Goal: Information Seeking & Learning: Learn about a topic

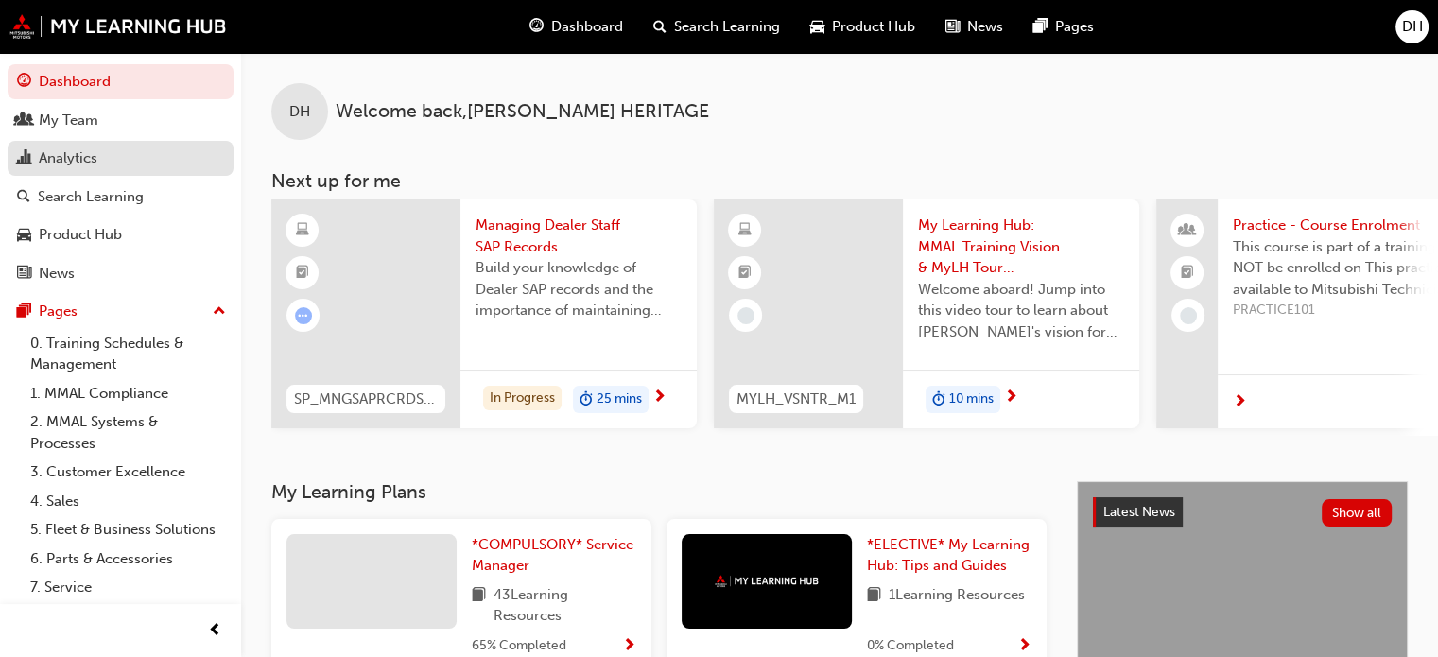
click at [65, 157] on div "Analytics" at bounding box center [68, 159] width 59 height 22
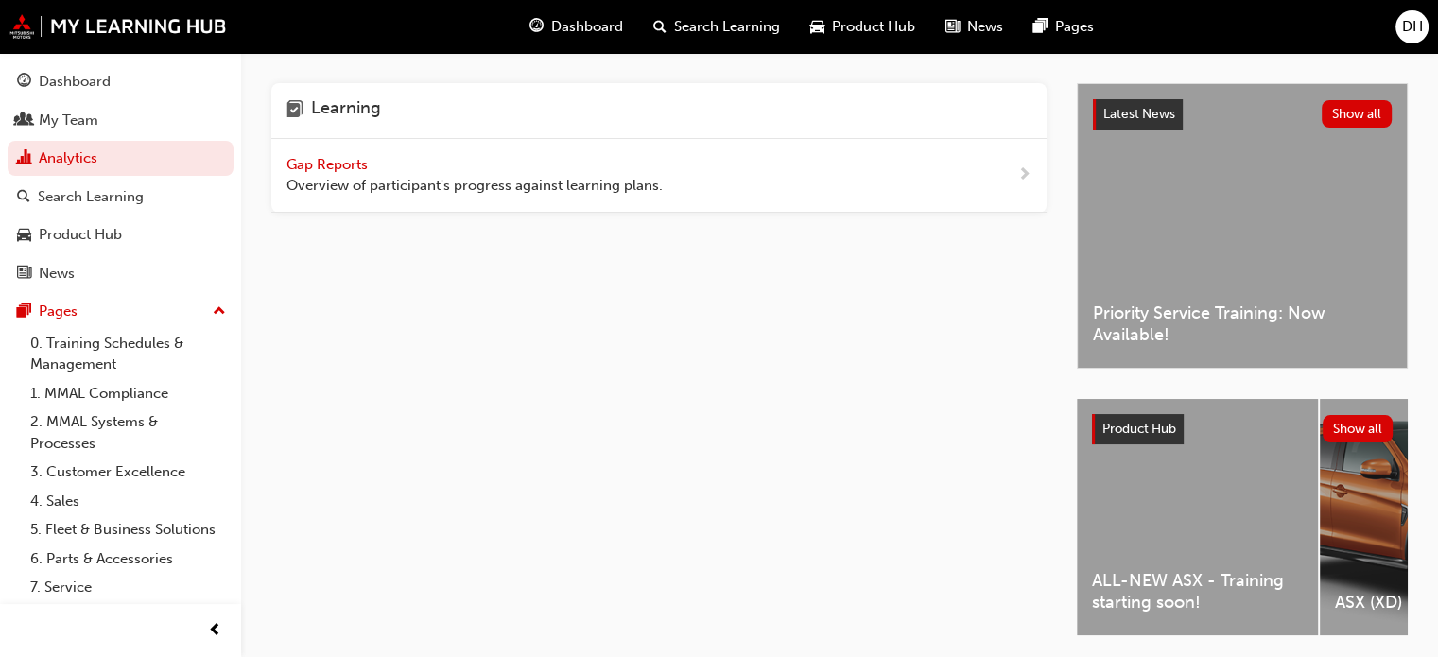
click at [318, 163] on span "Gap Reports" at bounding box center [329, 164] width 85 height 17
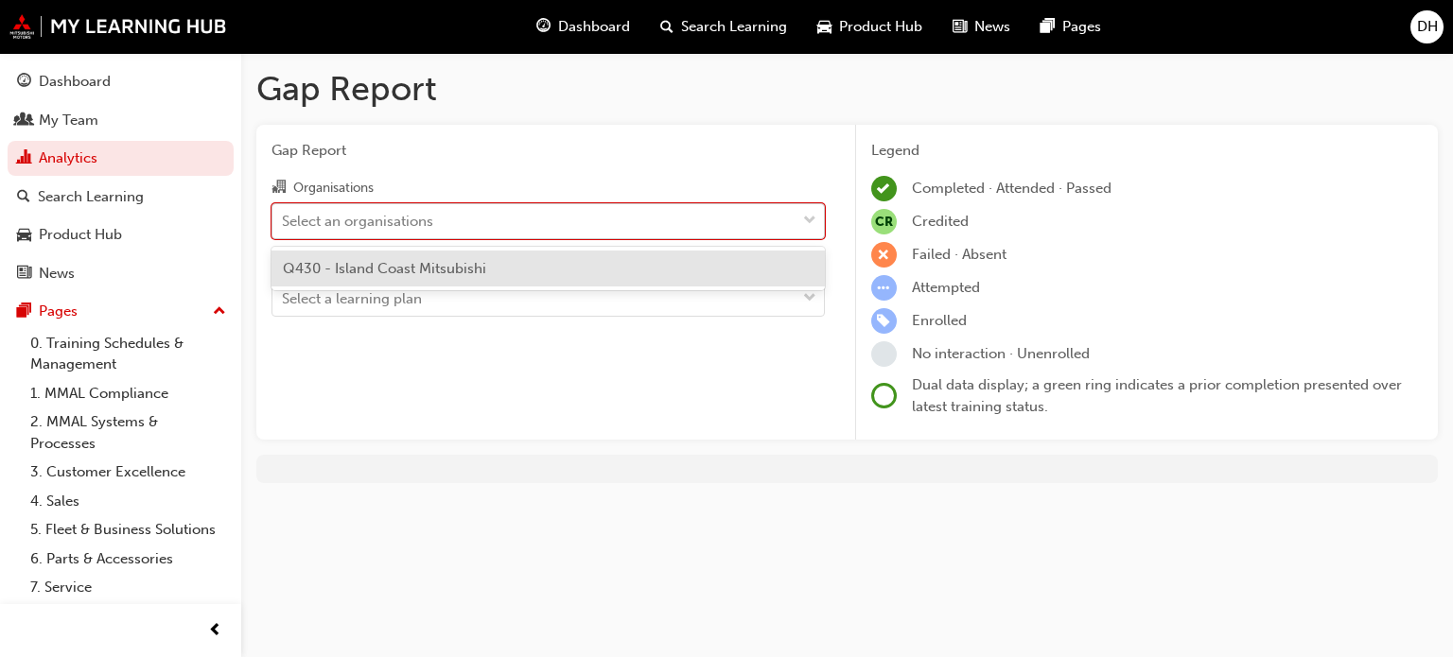
click at [357, 218] on div "Select an organisations" at bounding box center [357, 221] width 151 height 22
click at [284, 218] on input "Organisations option Q430 - Island Coast Mitsubishi focused, 1 of 1. 1 result a…" at bounding box center [283, 220] width 2 height 16
click at [353, 268] on span "Q430 - Island Coast Mitsubishi" at bounding box center [384, 268] width 203 height 17
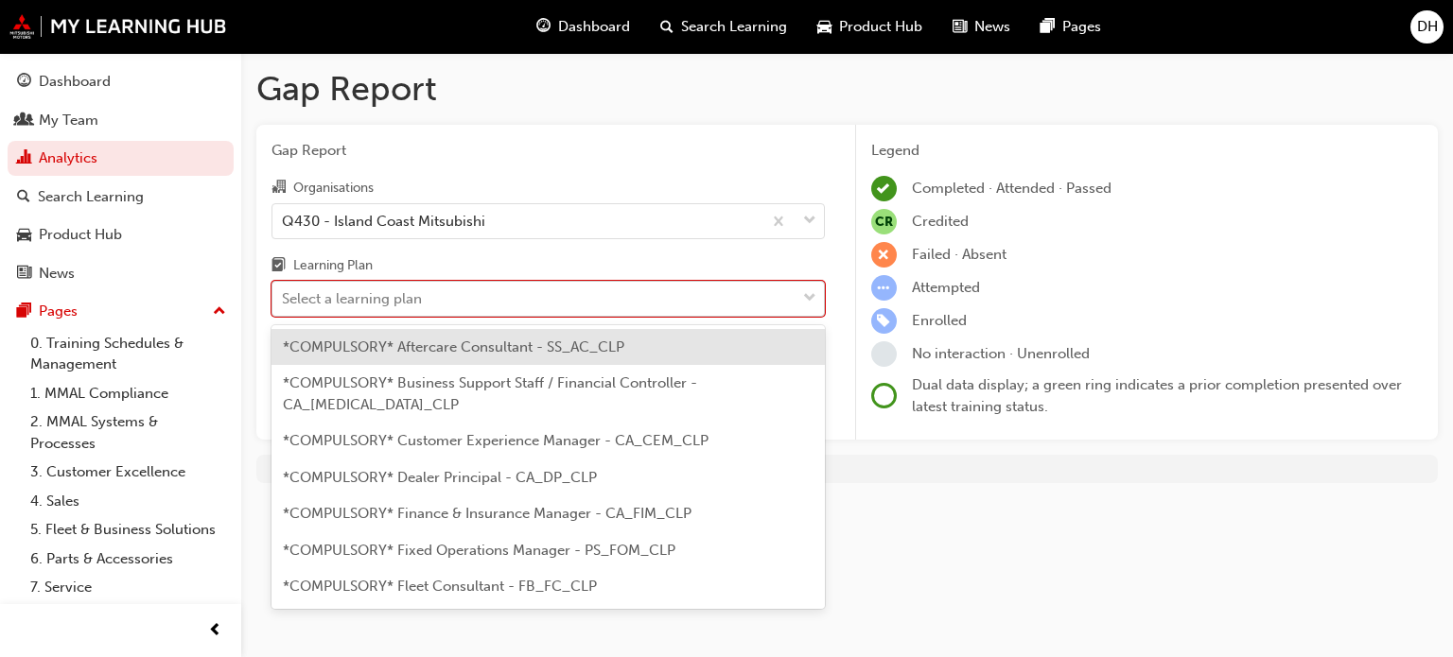
click at [371, 299] on div "Select a learning plan" at bounding box center [352, 299] width 140 height 22
click at [284, 299] on input "Learning Plan option *COMPULSORY* Aftercare Consultant - SS_AC_CLP focused, 1 o…" at bounding box center [283, 298] width 2 height 16
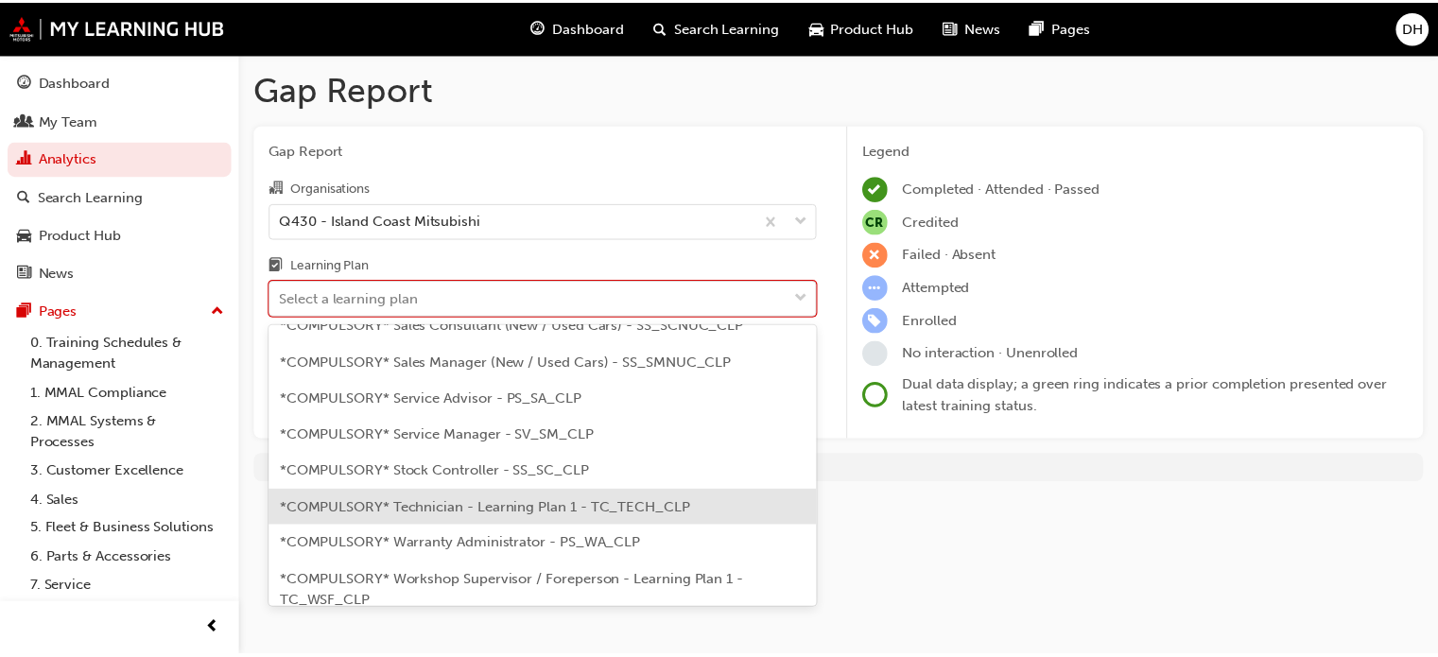
scroll to position [628, 0]
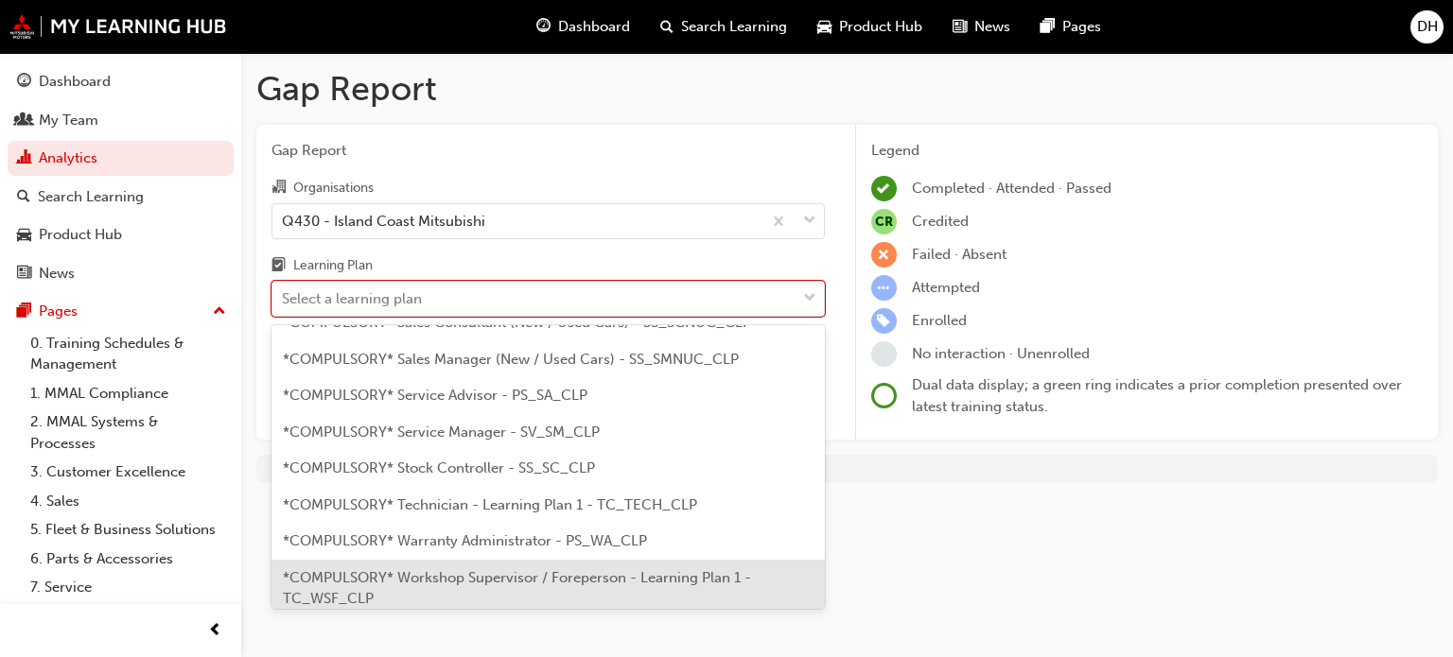
click at [630, 569] on span "*COMPULSORY* Workshop Supervisor / Foreperson - Learning Plan 1 - TC_WSF_CLP" at bounding box center [517, 588] width 468 height 39
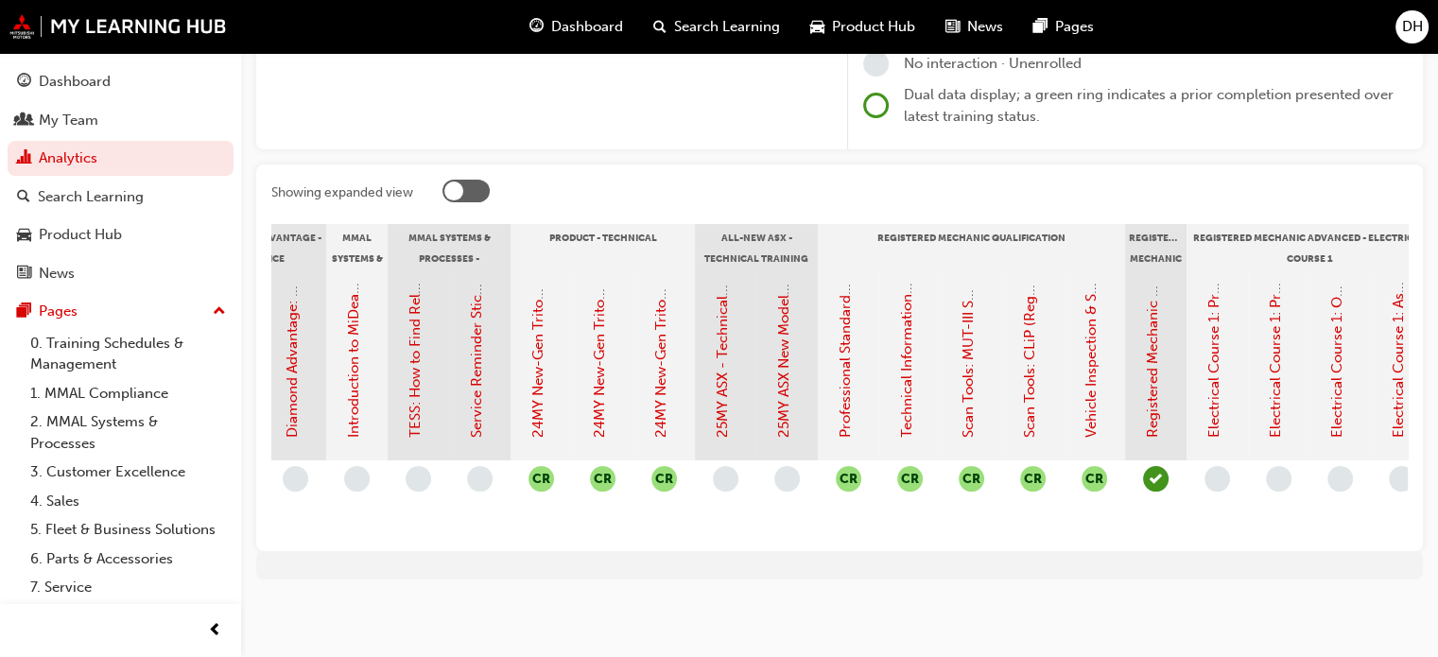
scroll to position [0, 564]
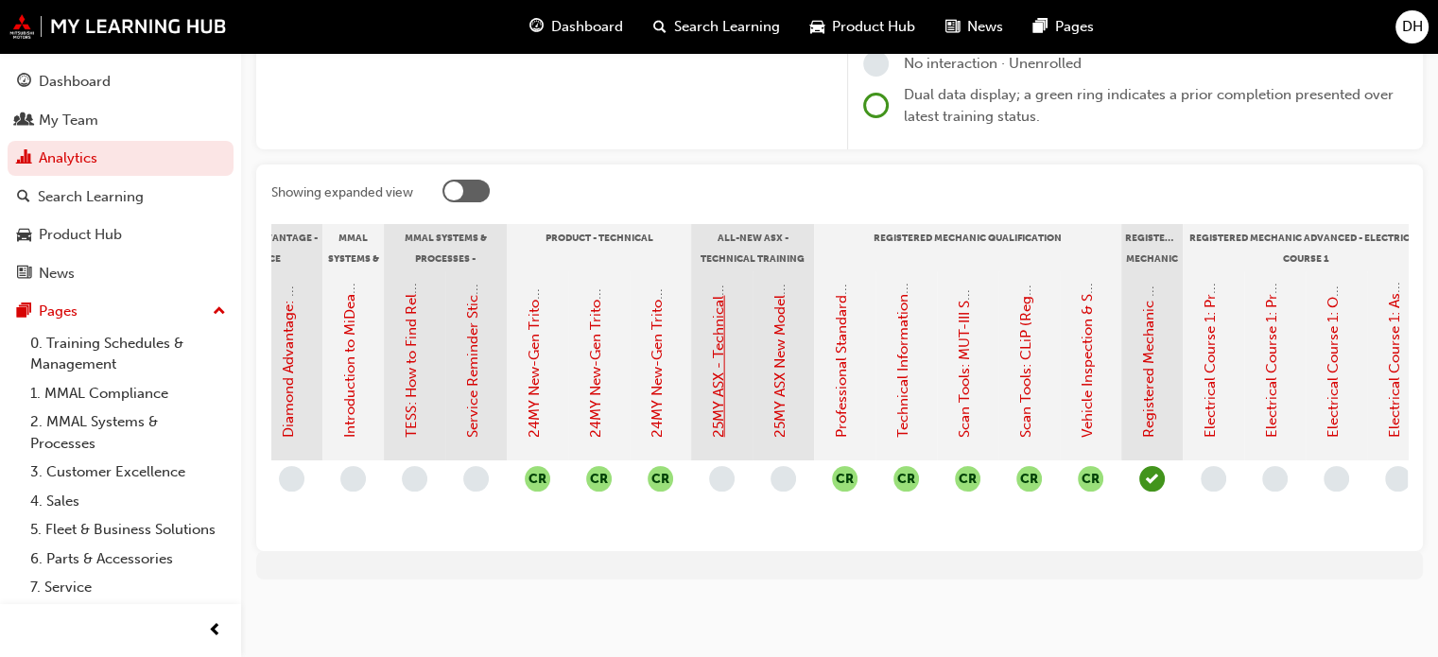
click at [719, 372] on link "25MY ASX - Technical and Service Introduction" at bounding box center [718, 284] width 17 height 306
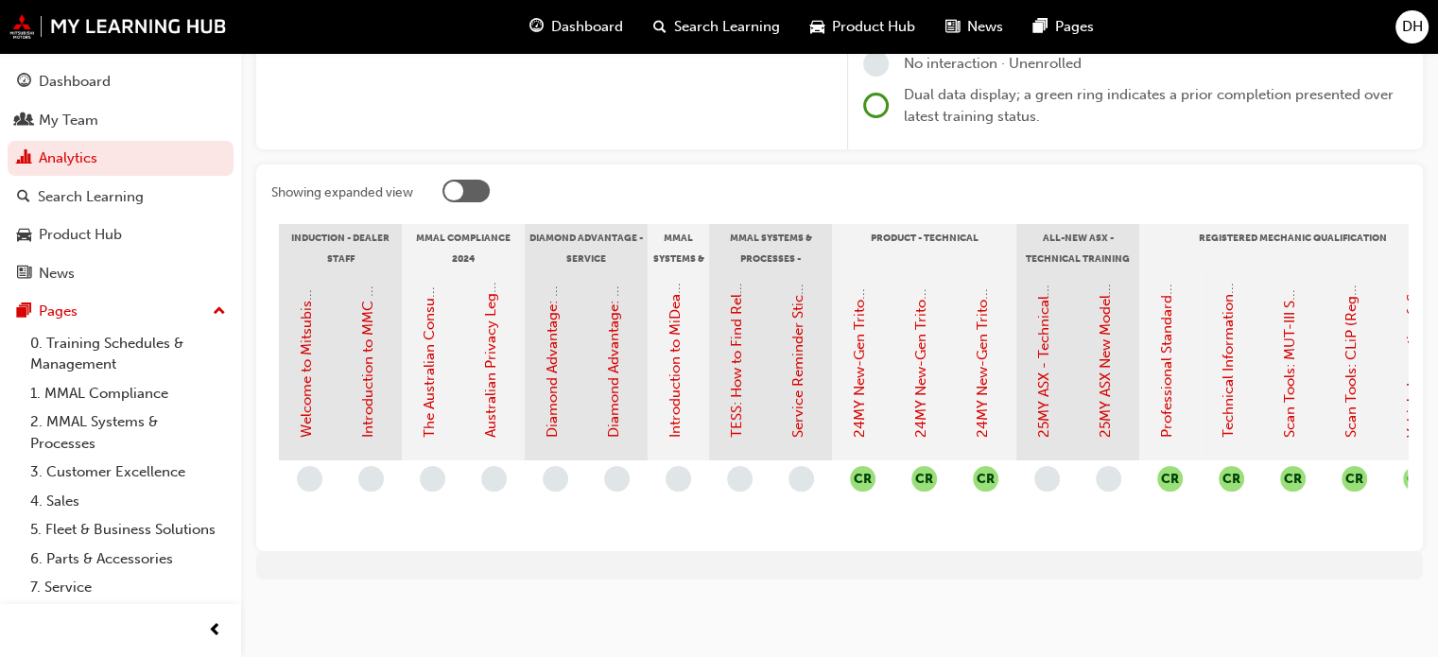
scroll to position [0, 240]
click at [1108, 357] on link "25MY ASX New Model Introduction: Online Instructor Led Training" at bounding box center [1103, 222] width 17 height 432
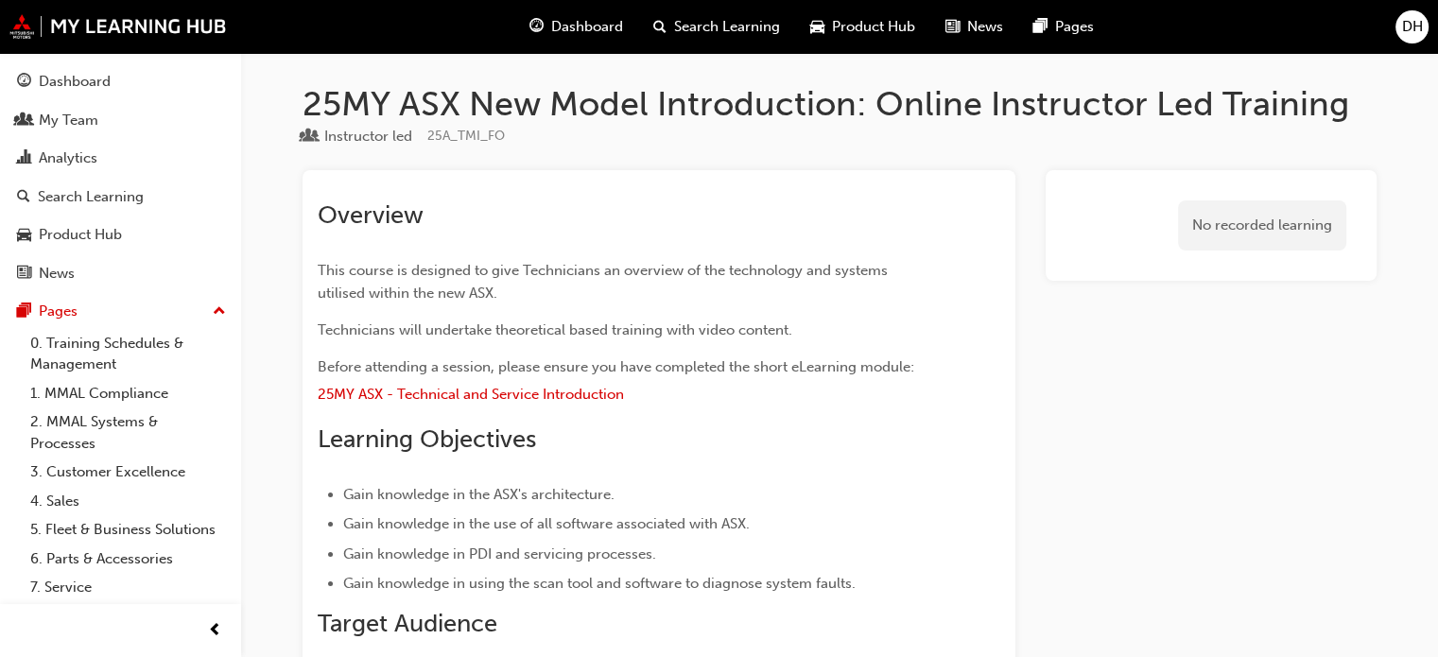
drag, startPoint x: 673, startPoint y: 512, endPoint x: 600, endPoint y: 498, distance: 74.0
click at [600, 498] on span "Gain knowledge in the ASX's architecture." at bounding box center [478, 494] width 271 height 17
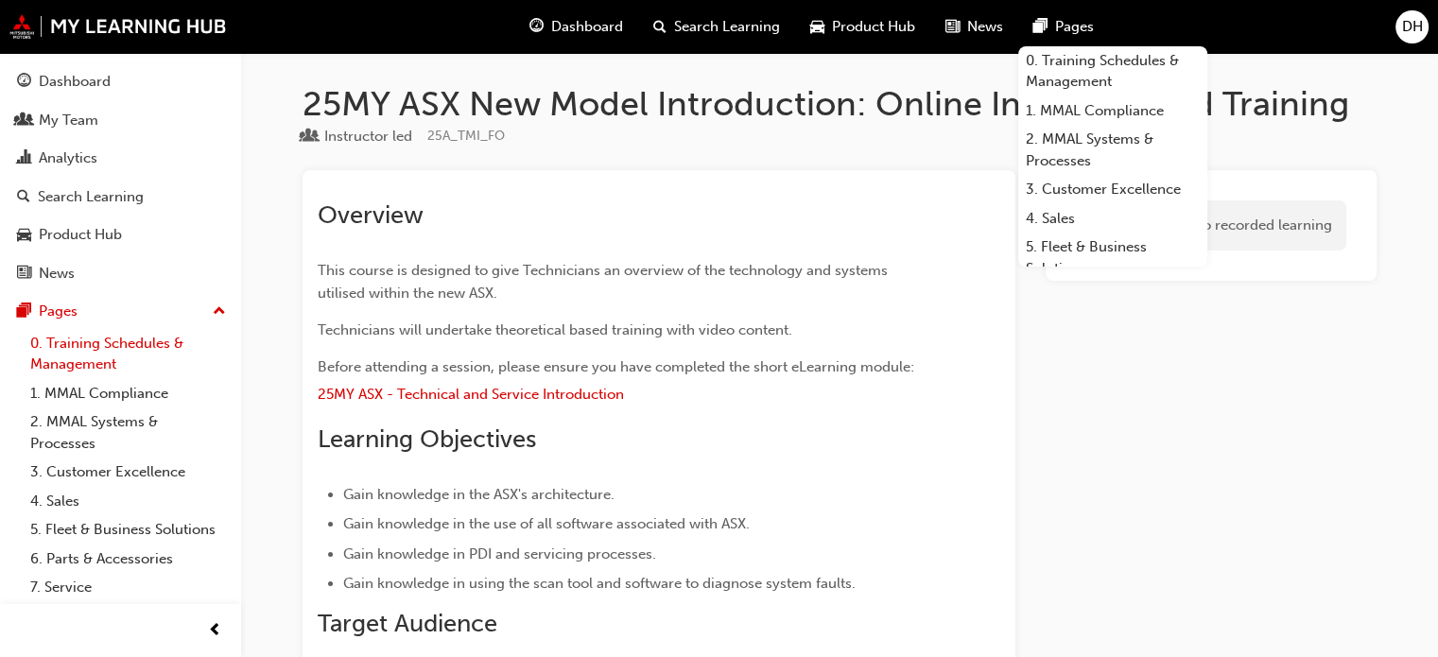
click at [91, 347] on link "0. Training Schedules & Management" at bounding box center [128, 354] width 211 height 50
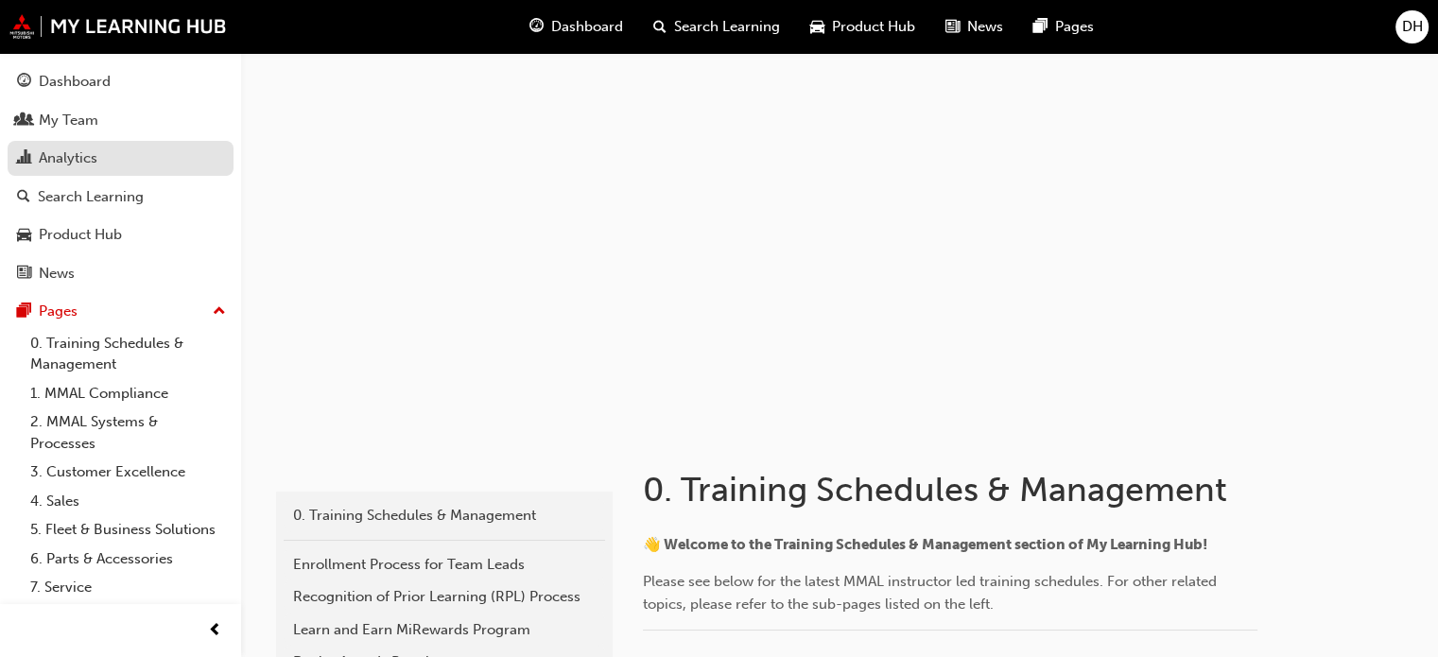
click at [84, 155] on div "Analytics" at bounding box center [68, 159] width 59 height 22
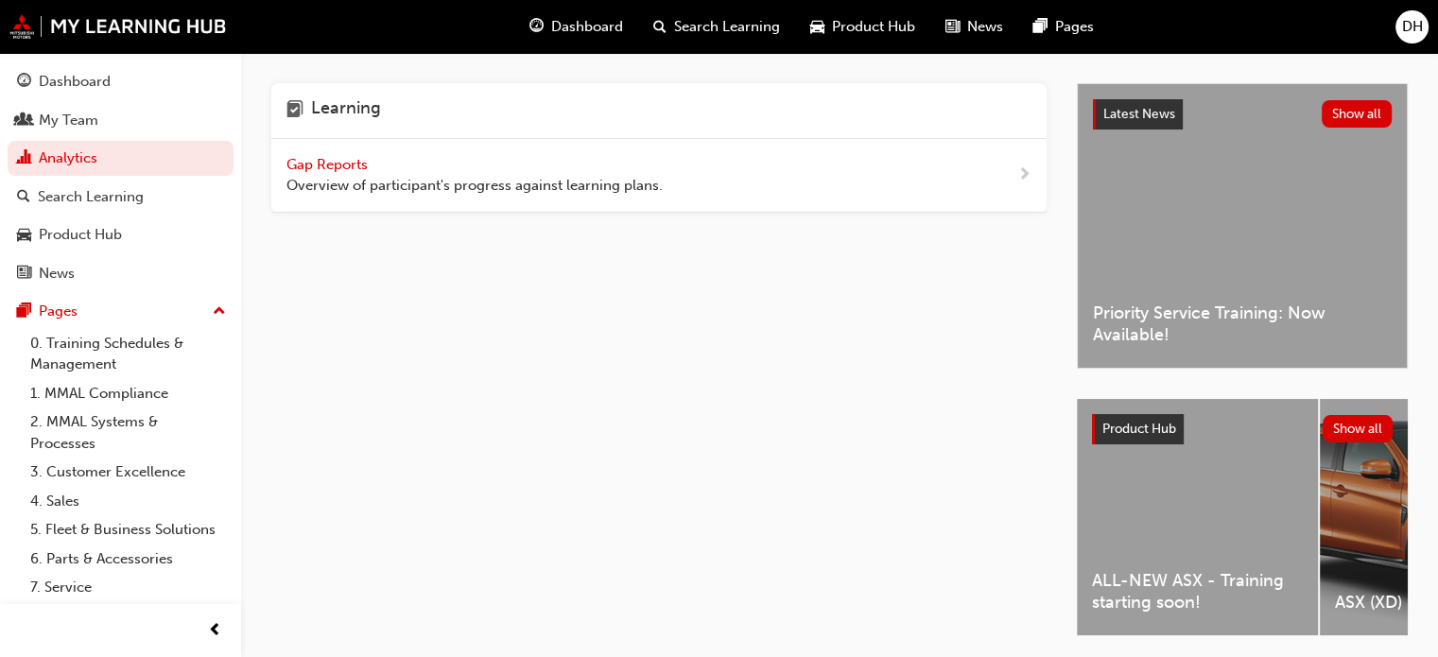
click at [339, 165] on span "Gap Reports" at bounding box center [329, 164] width 85 height 17
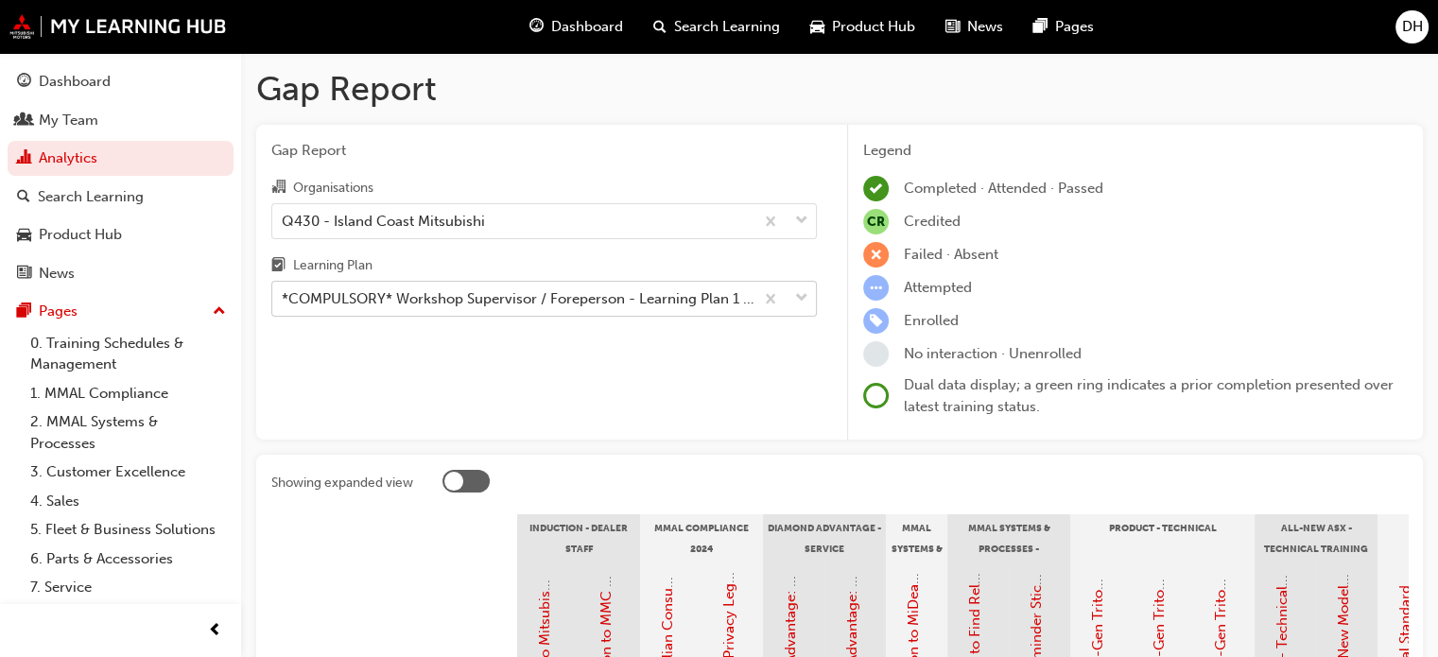
click at [493, 302] on div "*COMPULSORY* Workshop Supervisor / Foreperson - Learning Plan 1 - TC_WSF_CLP" at bounding box center [519, 299] width 474 height 22
click at [284, 302] on input "Learning Plan *COMPULSORY* Workshop Supervisor / Foreperson - Learning Plan 1 -…" at bounding box center [283, 298] width 2 height 16
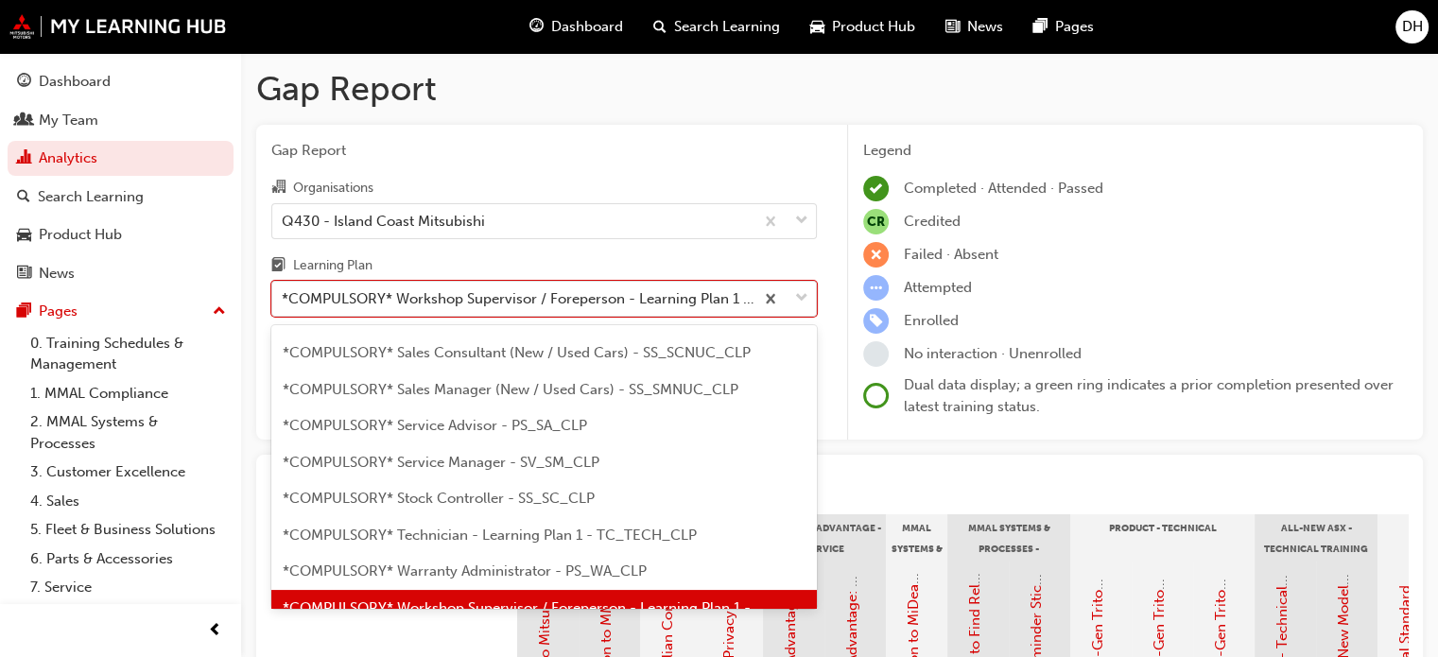
scroll to position [597, 0]
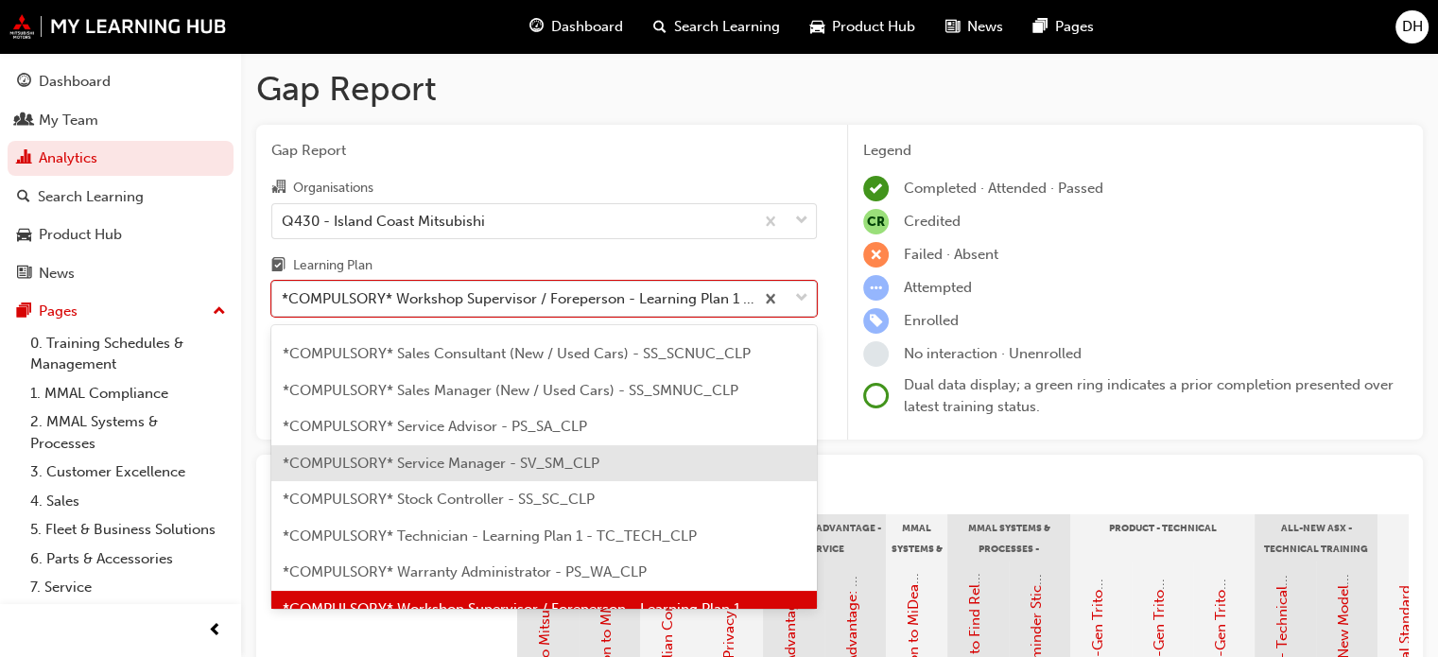
click at [531, 455] on span "*COMPULSORY* Service Manager - SV_SM_CLP" at bounding box center [441, 463] width 317 height 17
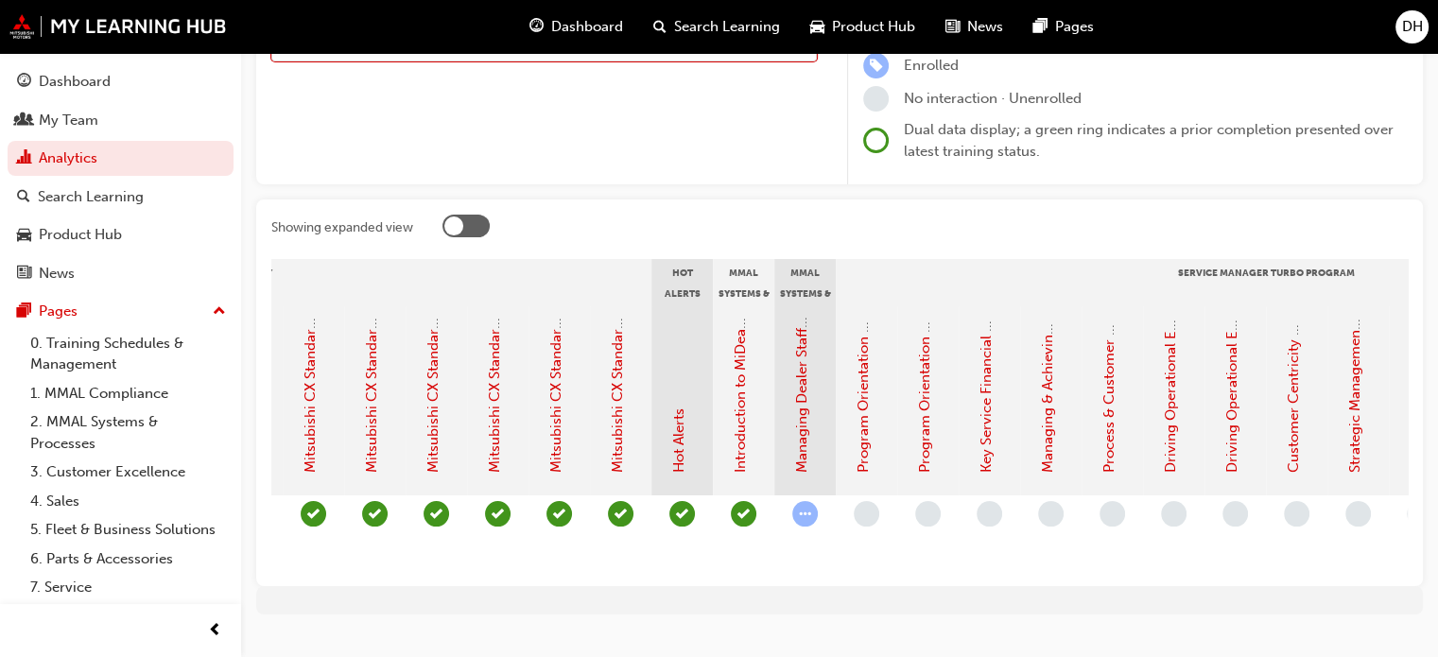
scroll to position [0, 1346]
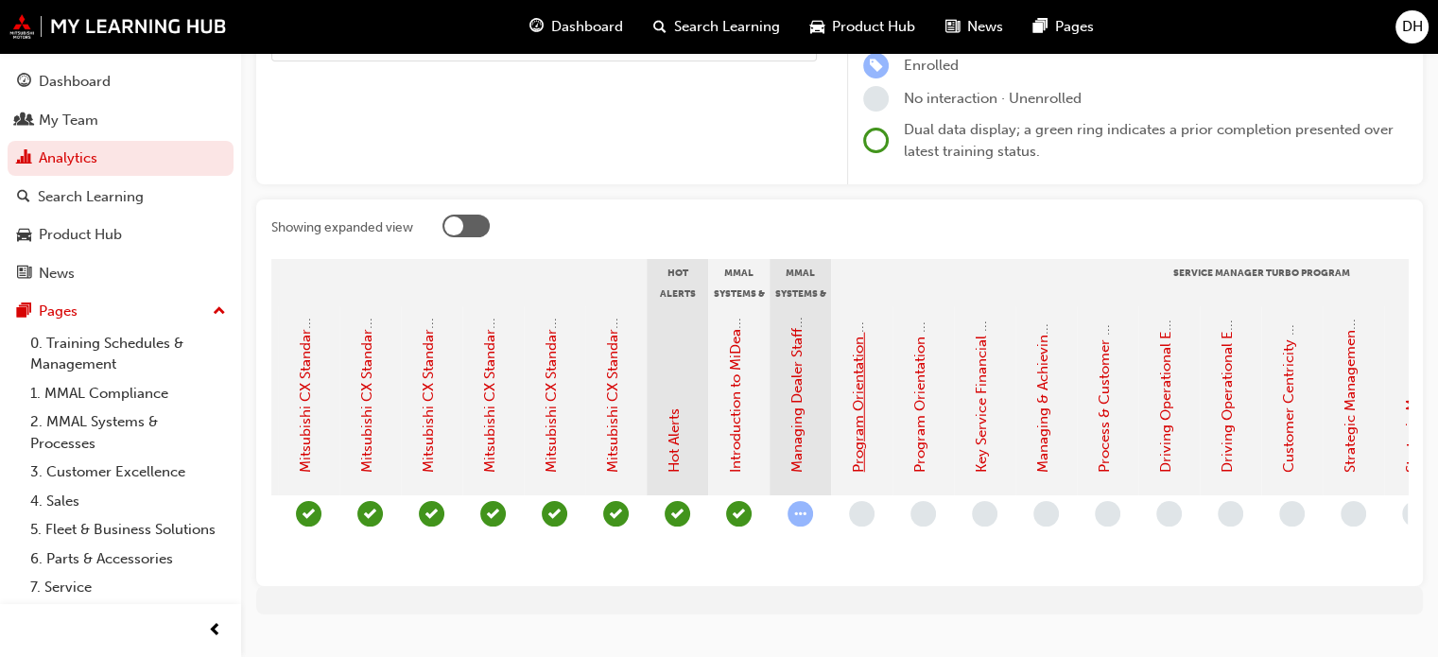
click at [862, 381] on link "Program Orientation - Face to Face Instructor Led Session (Service Manager Turb…" at bounding box center [858, 170] width 17 height 606
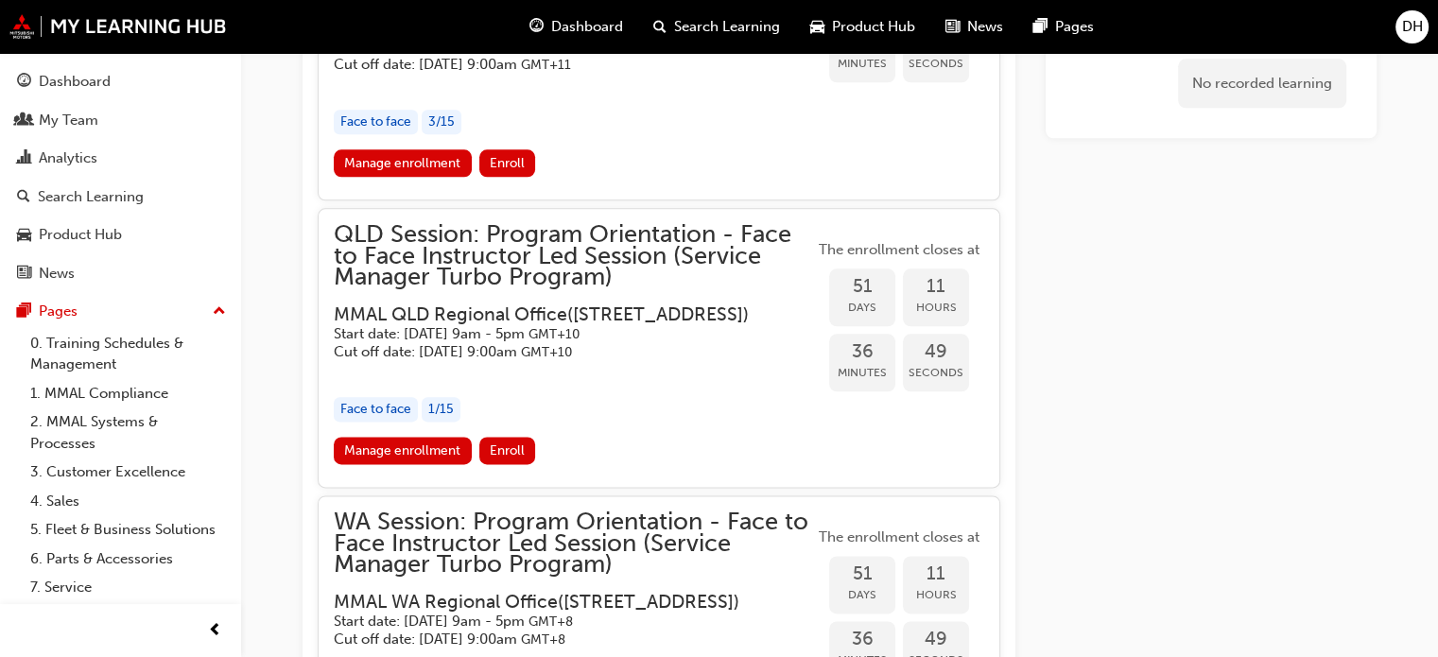
scroll to position [2300, 0]
